Goal: Check status: Check status

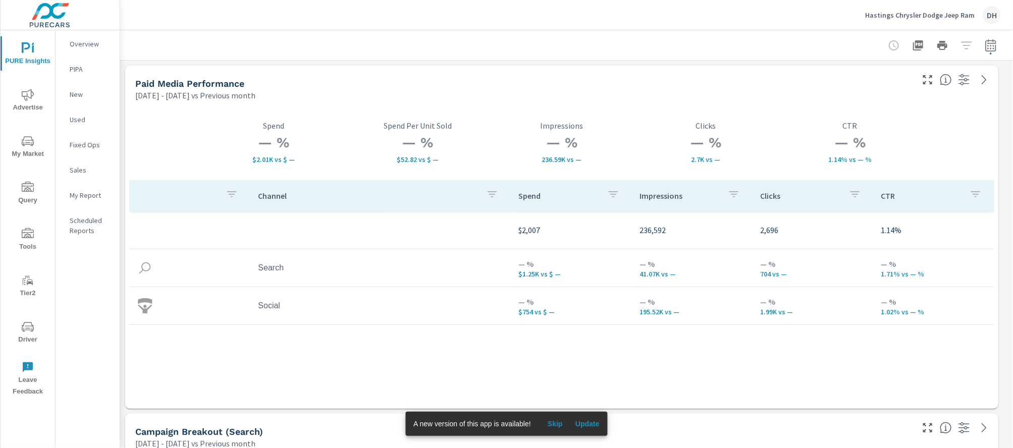
scroll to position [2347, 904]
click at [990, 41] on button "button" at bounding box center [990, 45] width 20 height 20
select select "Previous month"
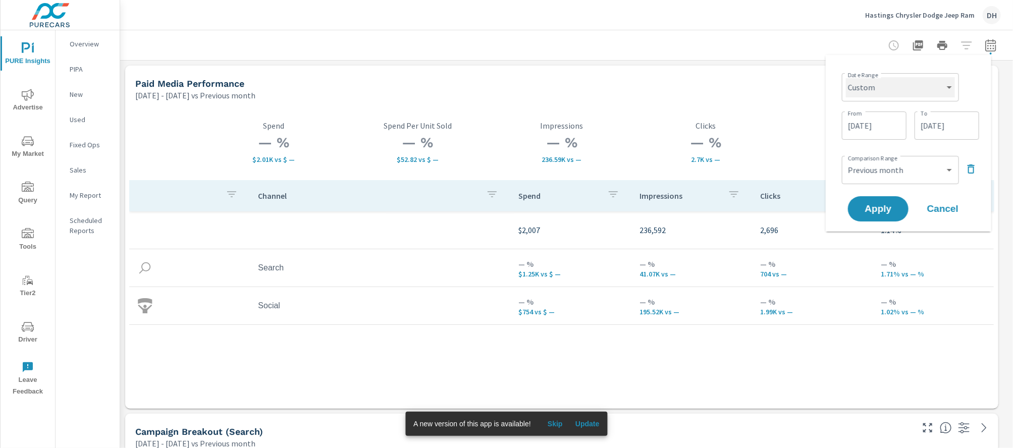
click at [914, 83] on select "Custom Yesterday Last week Last 7 days Last 14 days Last 30 days Last 45 days L…" at bounding box center [900, 87] width 109 height 20
click at [846, 77] on select "Custom Yesterday Last week Last 7 days Last 14 days Last 30 days Last 45 days L…" at bounding box center [900, 87] width 109 height 20
select select "Last month"
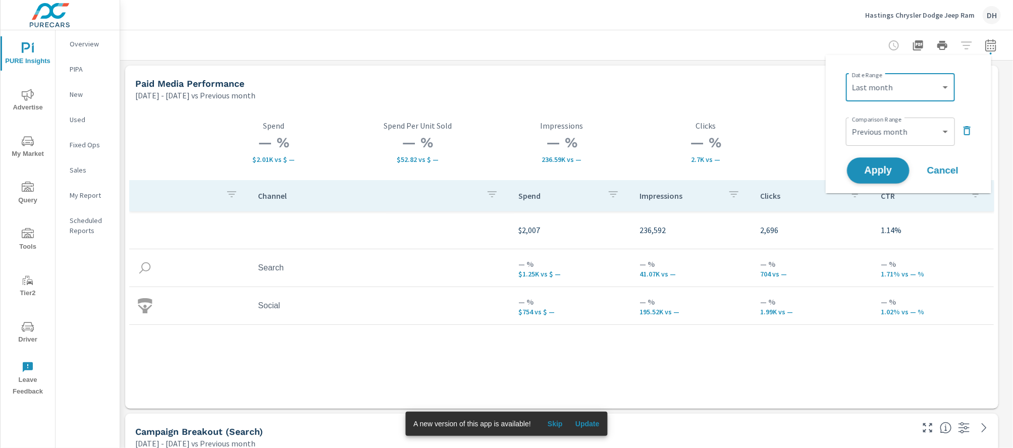
click at [892, 162] on button "Apply" at bounding box center [878, 170] width 63 height 26
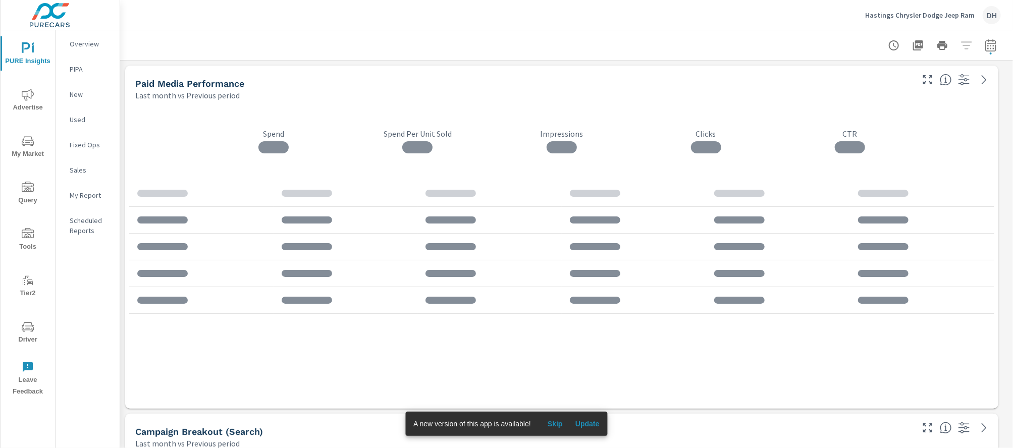
scroll to position [2347, 904]
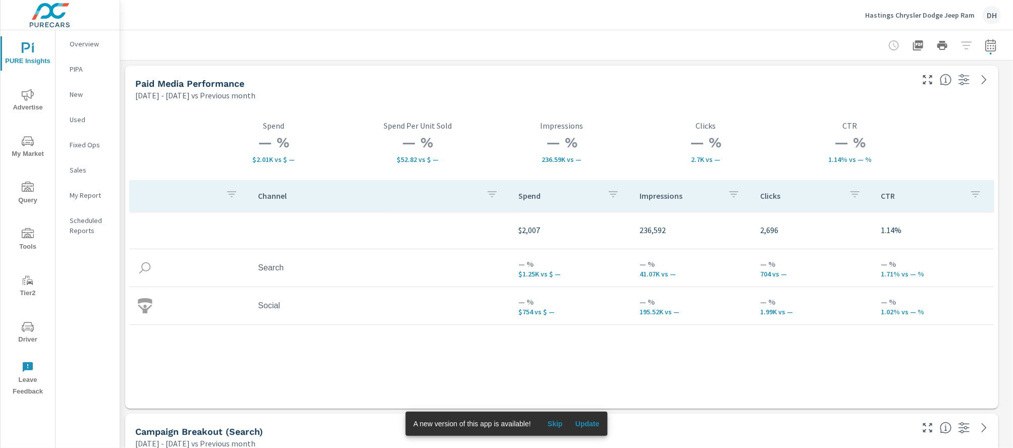
click at [141, 95] on p "[DATE] - [DATE] vs Previous month" at bounding box center [195, 95] width 120 height 12
drag, startPoint x: 133, startPoint y: 99, endPoint x: 241, endPoint y: 93, distance: 108.2
click at [206, 95] on div "Paid Media Performance [DATE] - [DATE] vs Previous month" at bounding box center [520, 84] width 790 height 36
drag, startPoint x: 306, startPoint y: 98, endPoint x: 182, endPoint y: 87, distance: 125.1
click at [182, 87] on div "Paid Media Performance [DATE] - [DATE] vs Previous month" at bounding box center [520, 84] width 790 height 36
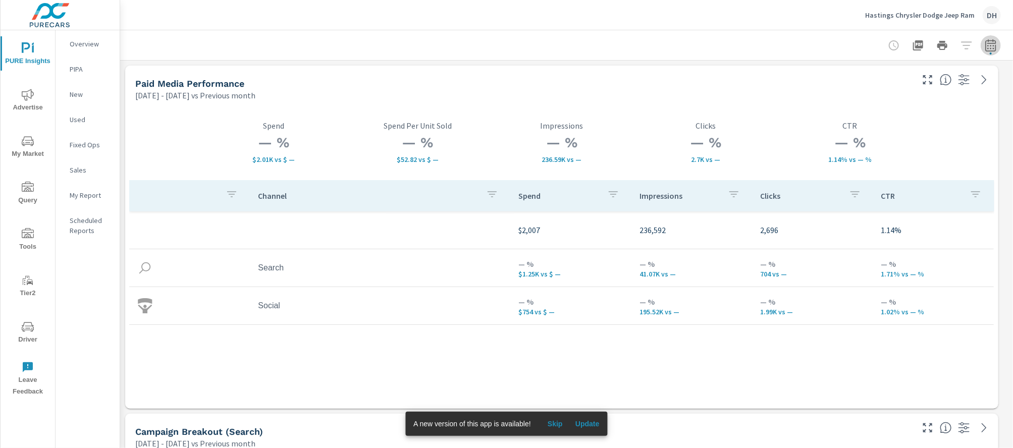
click at [985, 44] on icon "button" at bounding box center [990, 45] width 11 height 12
select select "Previous month"
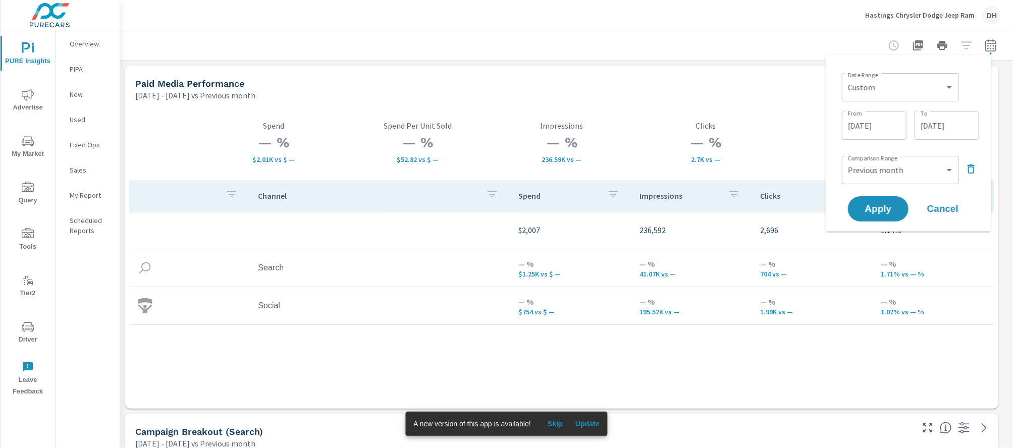
click at [911, 74] on div "Custom [DATE] Last week Last 7 days Last 14 days Last 30 days Last 45 days Last…" at bounding box center [900, 87] width 117 height 28
click at [923, 80] on select "Custom [DATE] Last week Last 7 days Last 14 days Last 30 days Last 45 days Last…" at bounding box center [900, 87] width 109 height 20
click at [846, 77] on select "Custom [DATE] Last week Last 7 days Last 14 days Last 30 days Last 45 days Last…" at bounding box center [900, 87] width 109 height 20
select select "Last month"
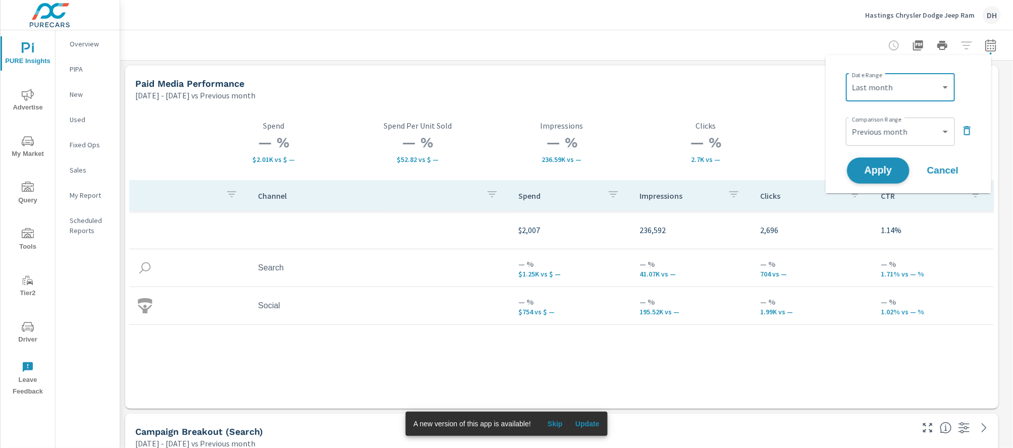
click at [878, 169] on span "Apply" at bounding box center [877, 171] width 41 height 10
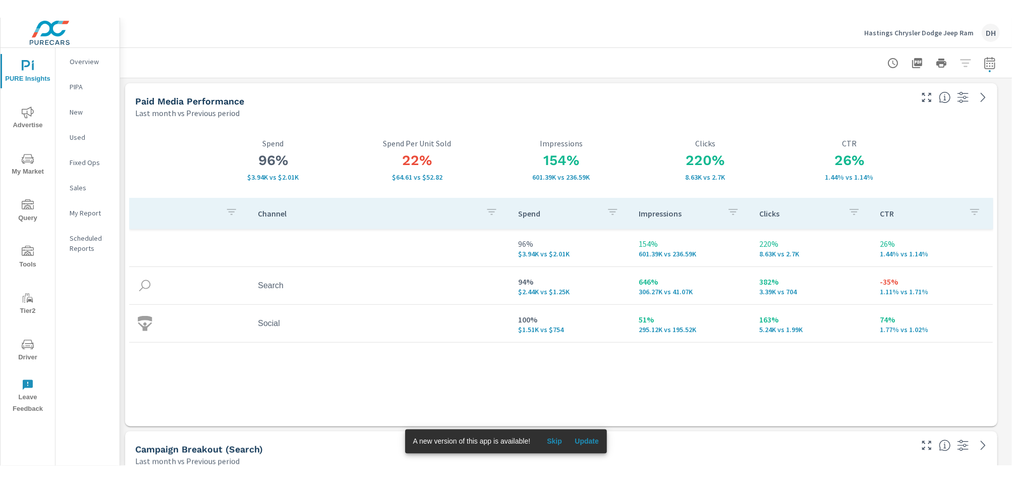
scroll to position [2346, 902]
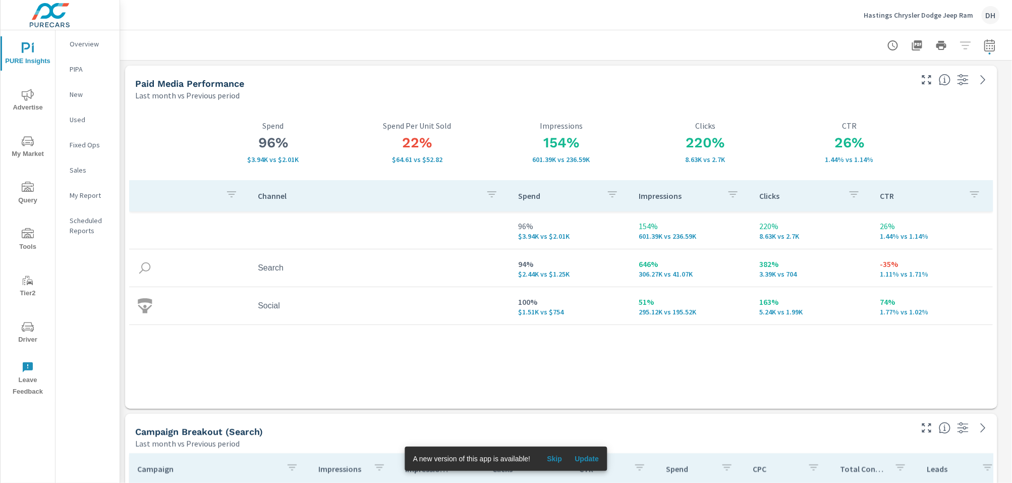
click at [594, 448] on button "Update" at bounding box center [587, 459] width 32 height 16
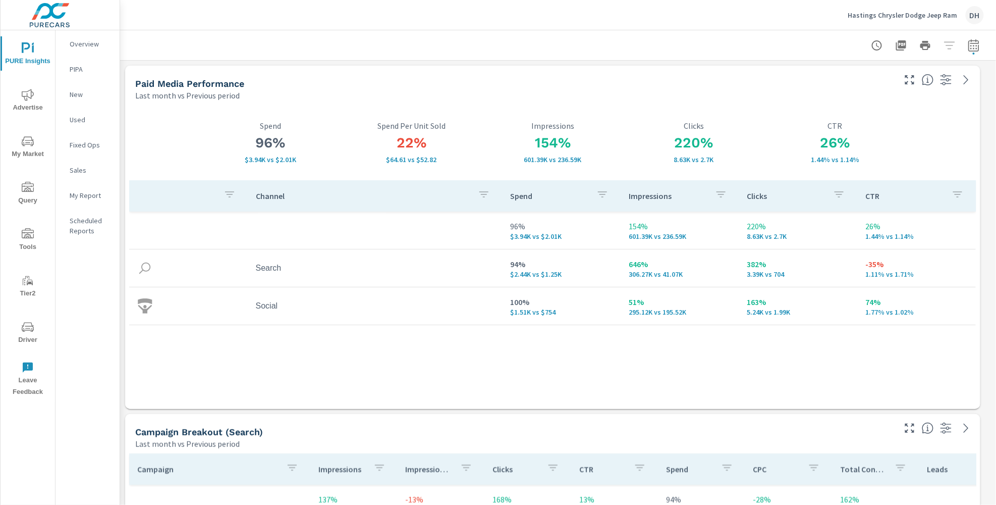
scroll to position [2347, 887]
